Goal: Information Seeking & Learning: Compare options

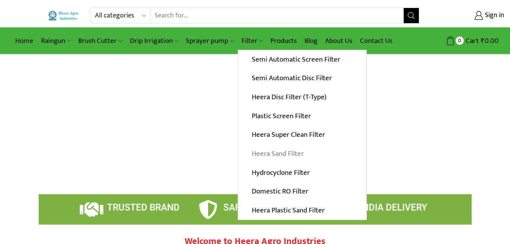
click at [289, 154] on link "Heera Sand Filter" at bounding box center [302, 153] width 128 height 19
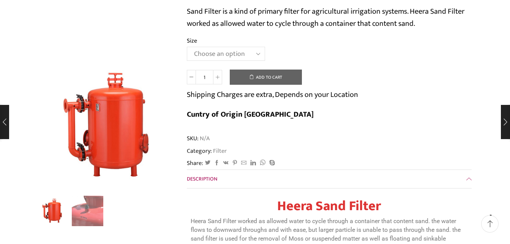
scroll to position [114, 0]
click at [249, 54] on select "Choose an option 3.0’’x 45 m3." at bounding box center [226, 54] width 78 height 14
select select "3-0x-45-m3"
click at [187, 47] on select "Choose an option 3.0’’x 45 m3." at bounding box center [226, 54] width 78 height 14
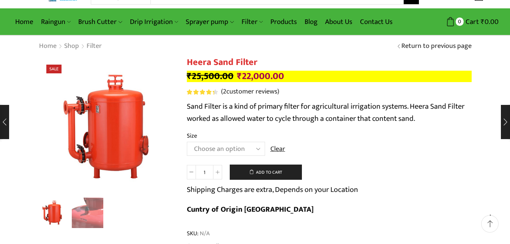
scroll to position [0, 0]
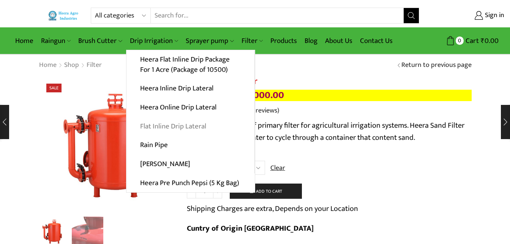
click at [186, 124] on link "Flat Inline Drip Lateral" at bounding box center [190, 125] width 128 height 19
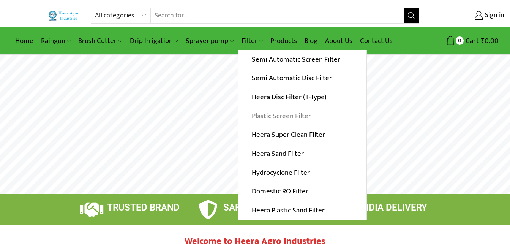
click at [279, 115] on link "Plastic Screen Filter" at bounding box center [302, 115] width 128 height 19
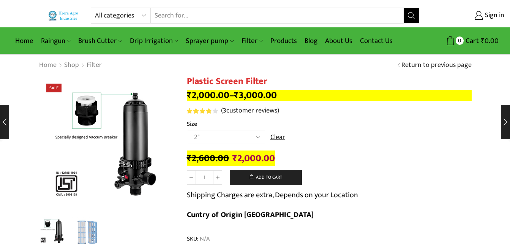
click at [255, 138] on select "Choose an [MEDICAL_DATA]" 2.5" 3" 40M Cube 3" 50M Cube" at bounding box center [226, 137] width 78 height 14
select select "3" 50M Cube"
click at [187, 130] on select "Choose an [MEDICAL_DATA]" 2.5" 3" 40M Cube 3" 50M Cube" at bounding box center [226, 137] width 78 height 14
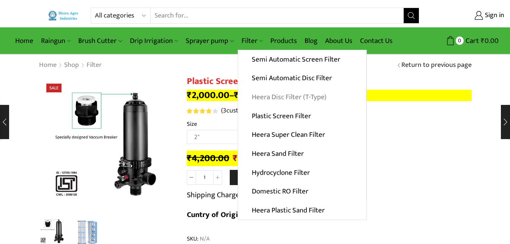
click at [283, 99] on link "Heera Disc Filter (T-Type)" at bounding box center [302, 97] width 128 height 19
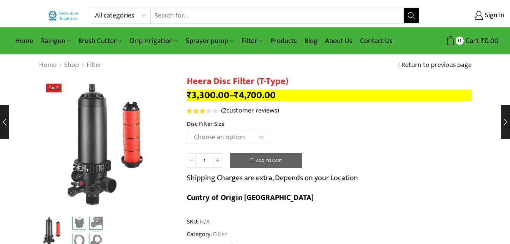
click at [249, 136] on select "Choose an option 2" Disc Filter 2.5" Disc Filter 3" Disc Filter 40m3 3" Disc Fi…" at bounding box center [227, 137] width 81 height 14
select select "3-disc-filter-50m3"
click at [187, 130] on select "Choose an option 2" Disc Filter 2.5" Disc Filter 3" Disc Filter 40m3 3" Disc Fi…" at bounding box center [227, 137] width 81 height 14
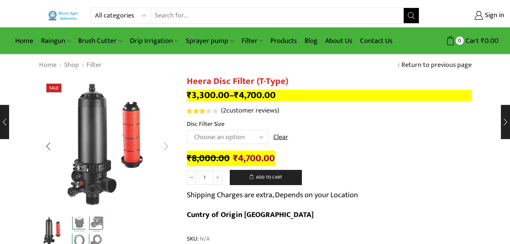
click at [166, 149] on div "Next slide" at bounding box center [165, 146] width 19 height 19
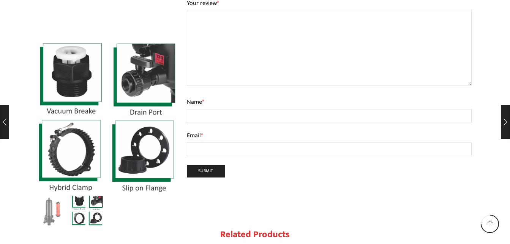
scroll to position [1024, 0]
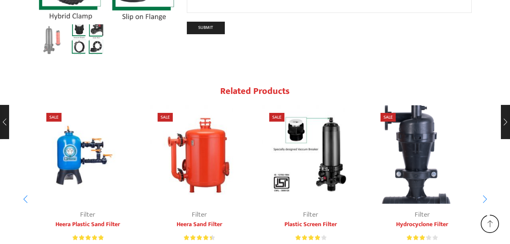
click at [66, 134] on img "1 / 9" at bounding box center [88, 154] width 99 height 99
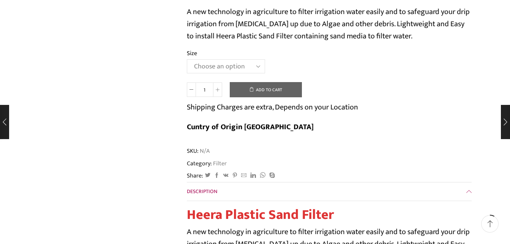
scroll to position [114, 0]
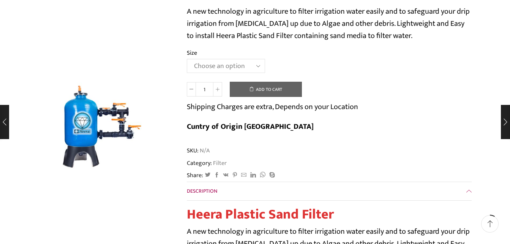
click at [229, 68] on select "Choose an [MEDICAL_DATA].5’’x 30 m3 2’’ x 20 m3 3.0’’x 40 m3 3.0’’x 50 m3" at bounding box center [226, 66] width 78 height 14
click at [187, 59] on select "Choose an [MEDICAL_DATA].5’’x 30 m3 2’’ x 20 m3 3.0’’x 40 m3 3.0’’x 50 m3" at bounding box center [226, 66] width 78 height 14
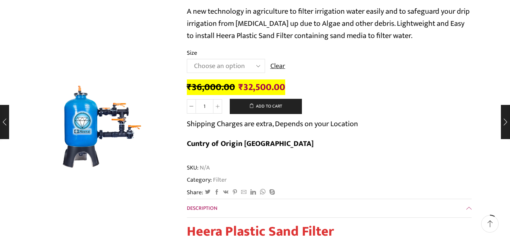
click at [246, 68] on select "Choose an [MEDICAL_DATA].5’’x 30 m3 2’’ x 20 m3 3.0’’x 40 m3 3.0’’x 50 m3" at bounding box center [226, 66] width 78 height 14
click at [187, 59] on select "Choose an [MEDICAL_DATA].5’’x 30 m3 2’’ x 20 m3 3.0’’x 40 m3 3.0’’x 50 m3" at bounding box center [226, 66] width 78 height 14
click at [246, 65] on select "Choose an [MEDICAL_DATA].5’’x 30 m3 2’’ x 20 m3 3.0’’x 40 m3 3.0’’x 50 m3" at bounding box center [226, 66] width 78 height 14
select select "3-0x-50-m3"
click at [187, 59] on select "Choose an [MEDICAL_DATA].5’’x 30 m3 2’’ x 20 m3 3.0’’x 40 m3 3.0’’x 50 m3" at bounding box center [226, 66] width 78 height 14
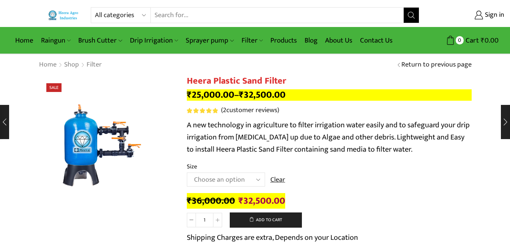
scroll to position [0, 0]
